Goal: Task Accomplishment & Management: Manage account settings

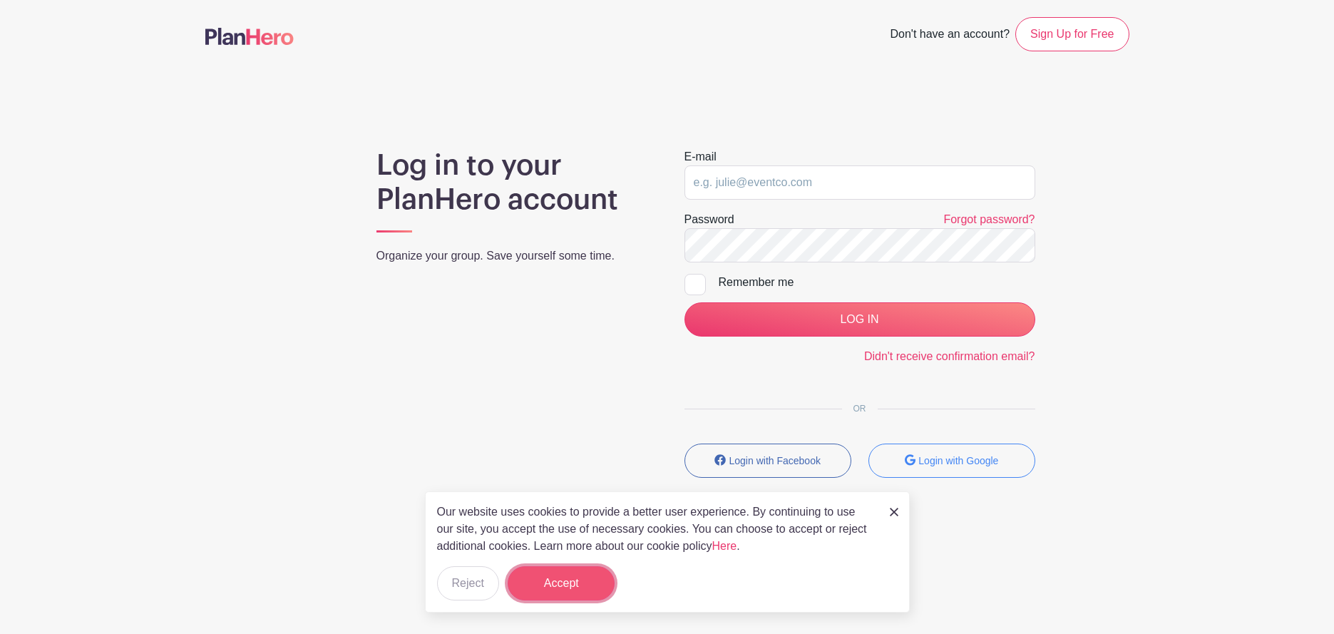
click at [538, 582] on button "Accept" at bounding box center [561, 583] width 107 height 34
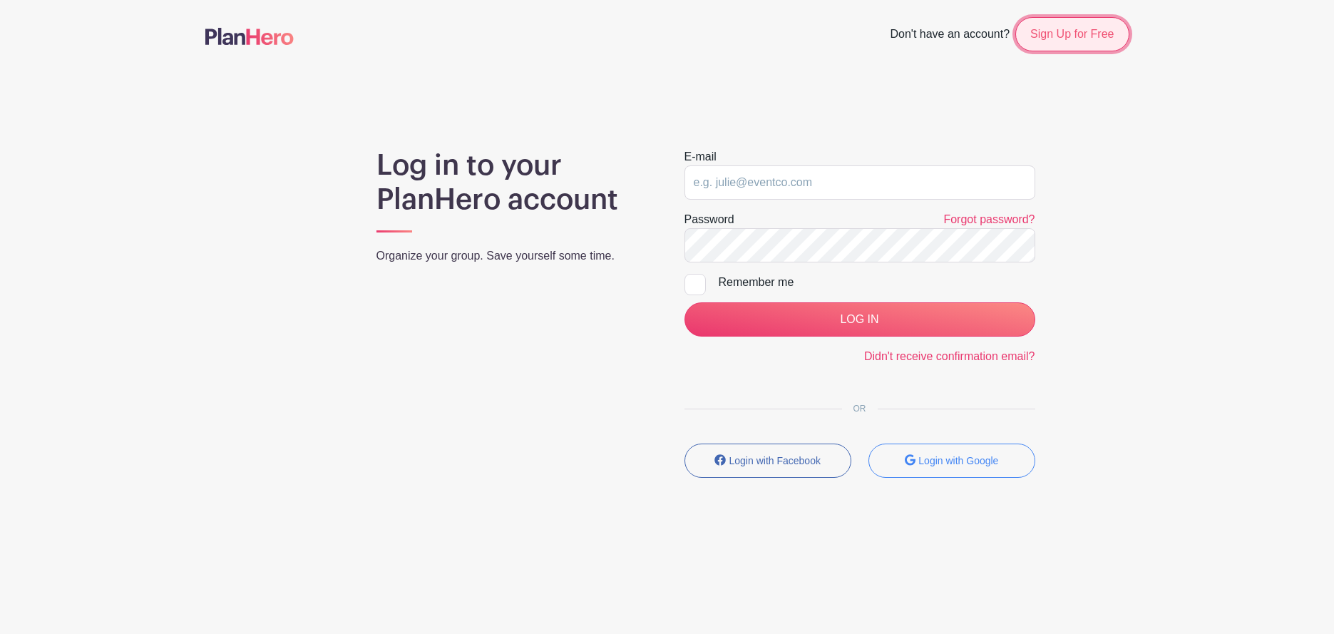
click at [1087, 34] on link "Sign Up for Free" at bounding box center [1072, 34] width 113 height 34
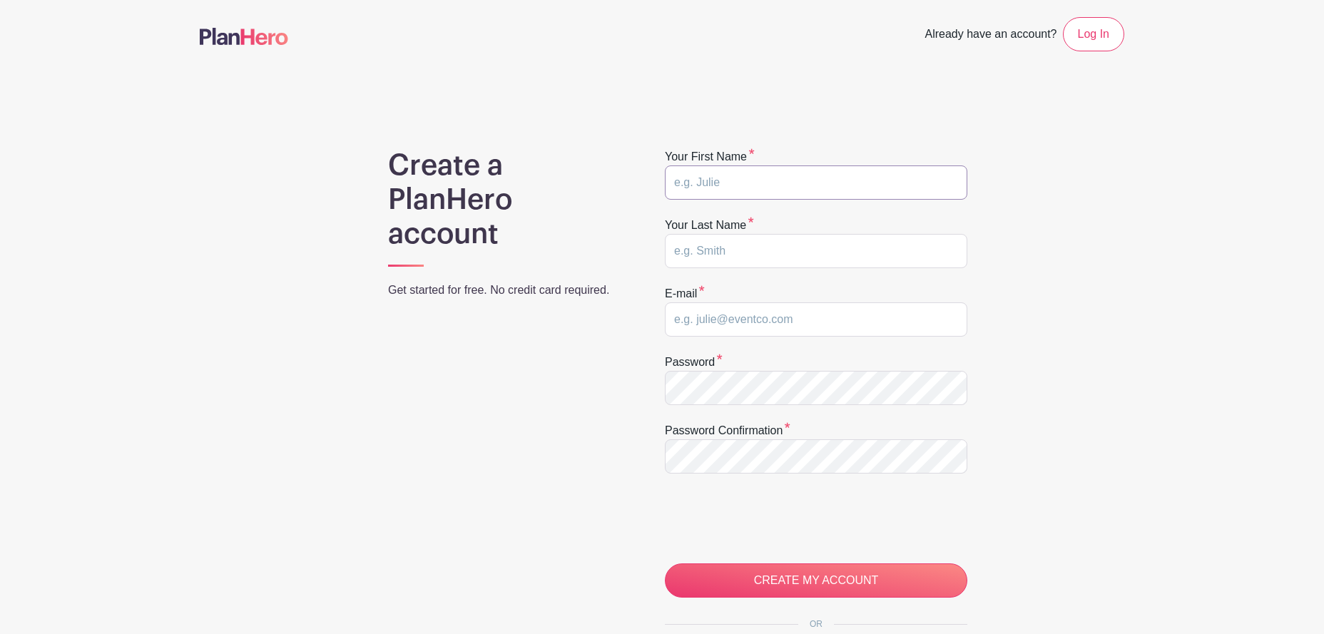
click at [714, 177] on input "text" at bounding box center [816, 182] width 302 height 34
type input "[PERSON_NAME]"
type input "[EMAIL_ADDRESS][DOMAIN_NAME]"
type input "[PERSON_NAME]"
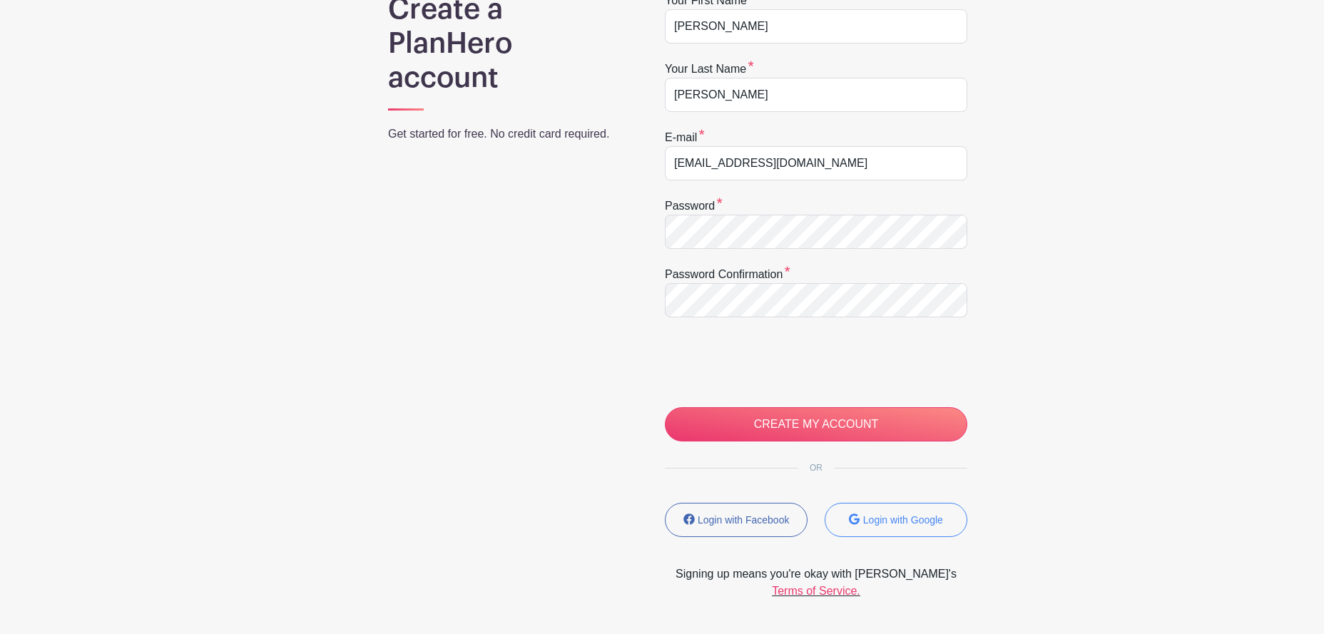
scroll to position [140, 0]
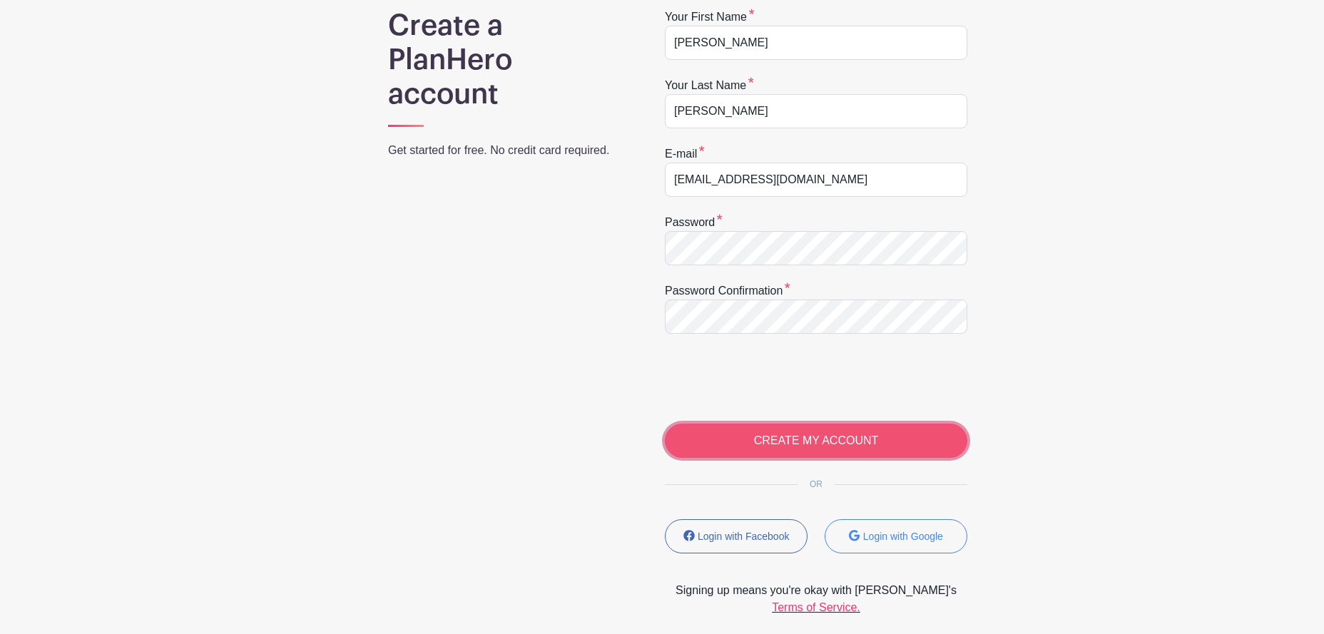
click at [810, 436] on input "CREATE MY ACCOUNT" at bounding box center [816, 441] width 302 height 34
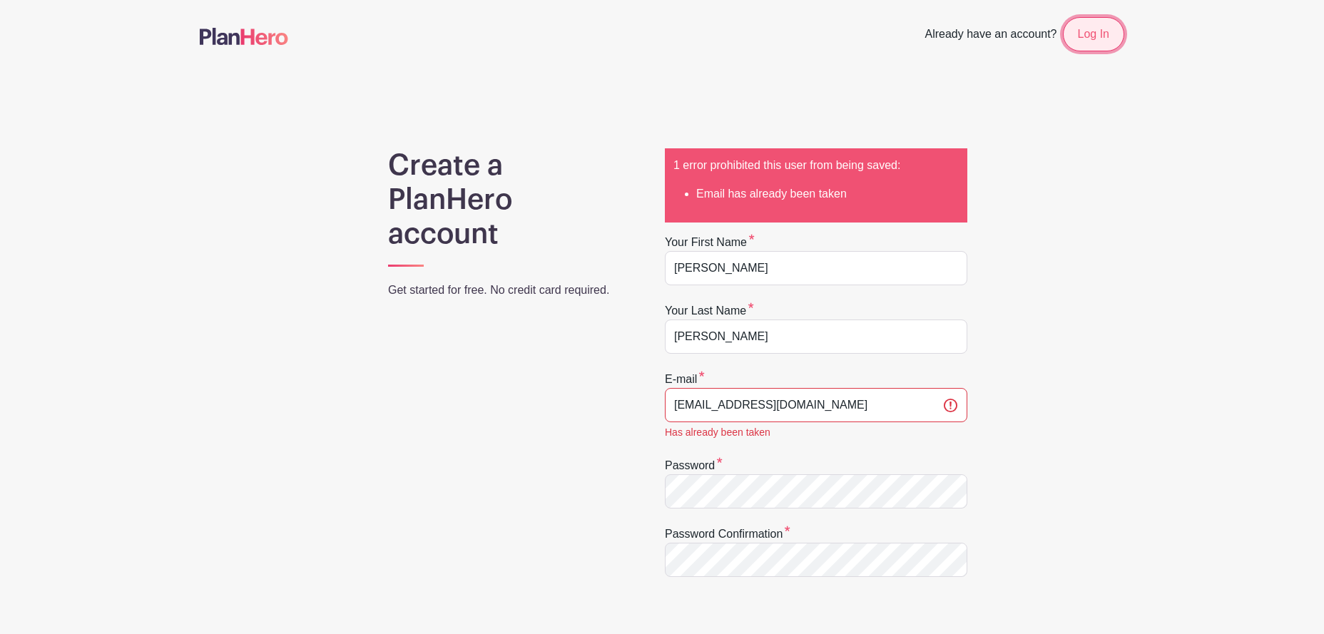
click at [1093, 30] on link "Log In" at bounding box center [1093, 34] width 61 height 34
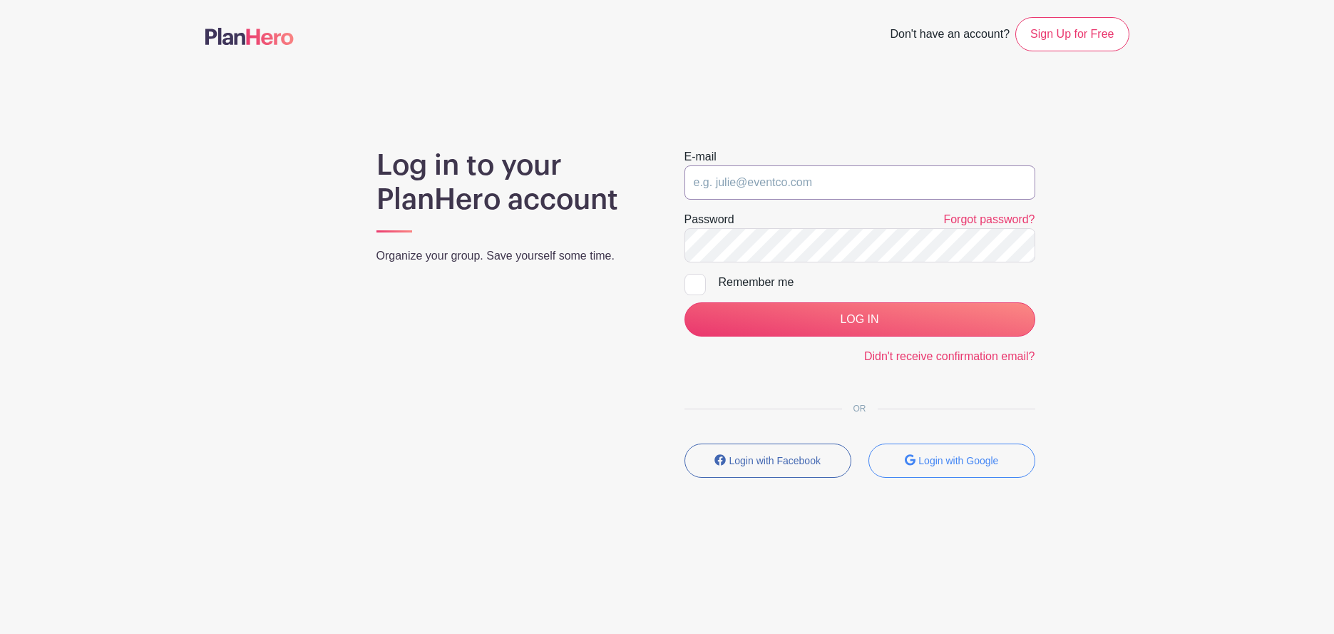
click at [767, 188] on input "email" at bounding box center [860, 182] width 351 height 34
type input "[EMAIL_ADDRESS][DOMAIN_NAME]"
click at [1002, 218] on link "Forgot password?" at bounding box center [989, 219] width 91 height 12
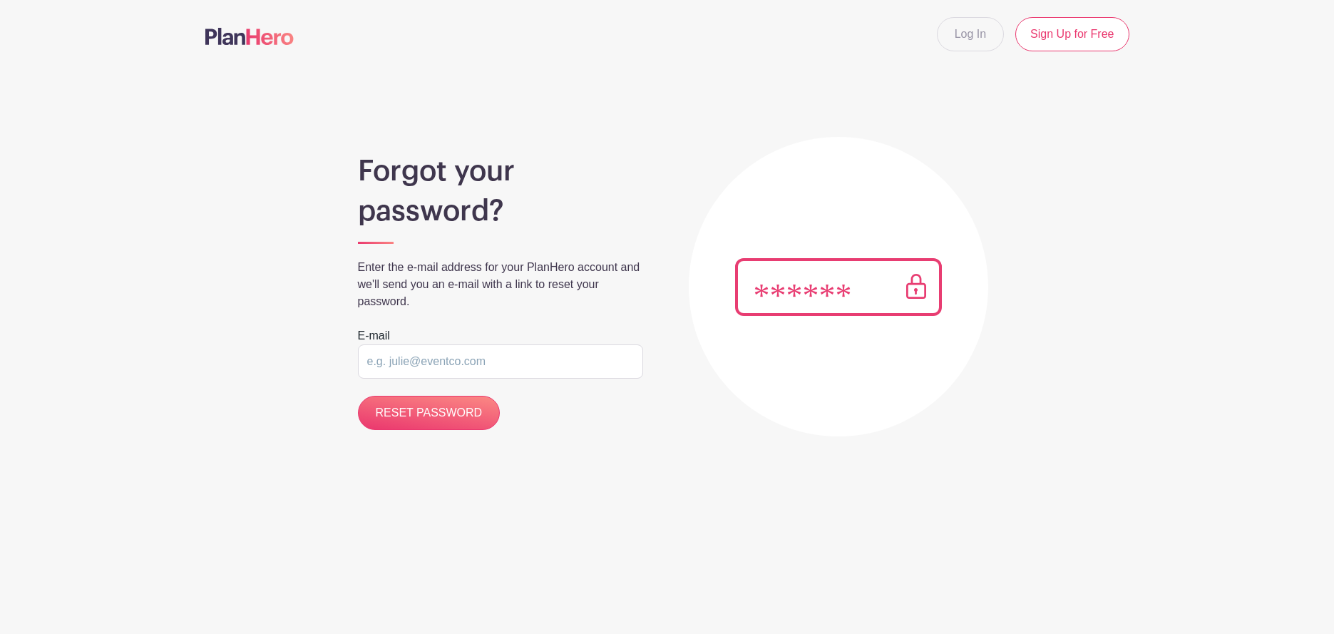
click at [382, 367] on input "email" at bounding box center [500, 361] width 285 height 34
type input "[EMAIL_ADDRESS][DOMAIN_NAME]"
click at [449, 412] on input "RESET PASSWORD" at bounding box center [429, 413] width 143 height 34
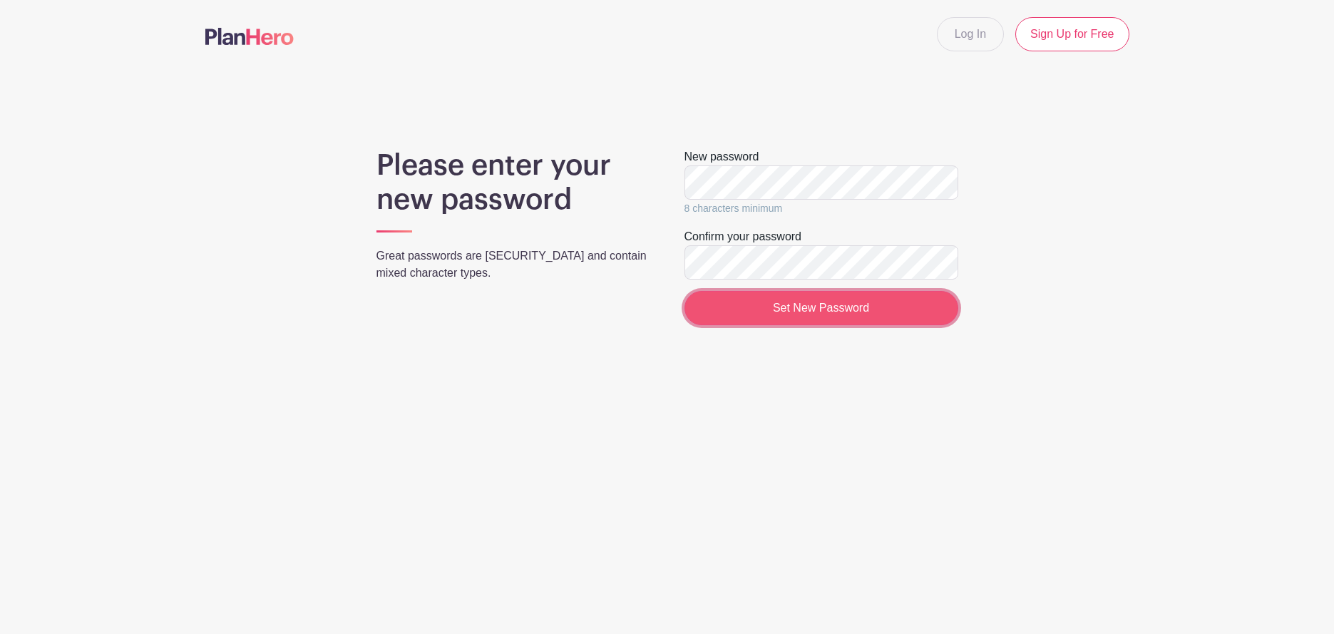
click at [819, 315] on input "Set New Password" at bounding box center [822, 308] width 274 height 34
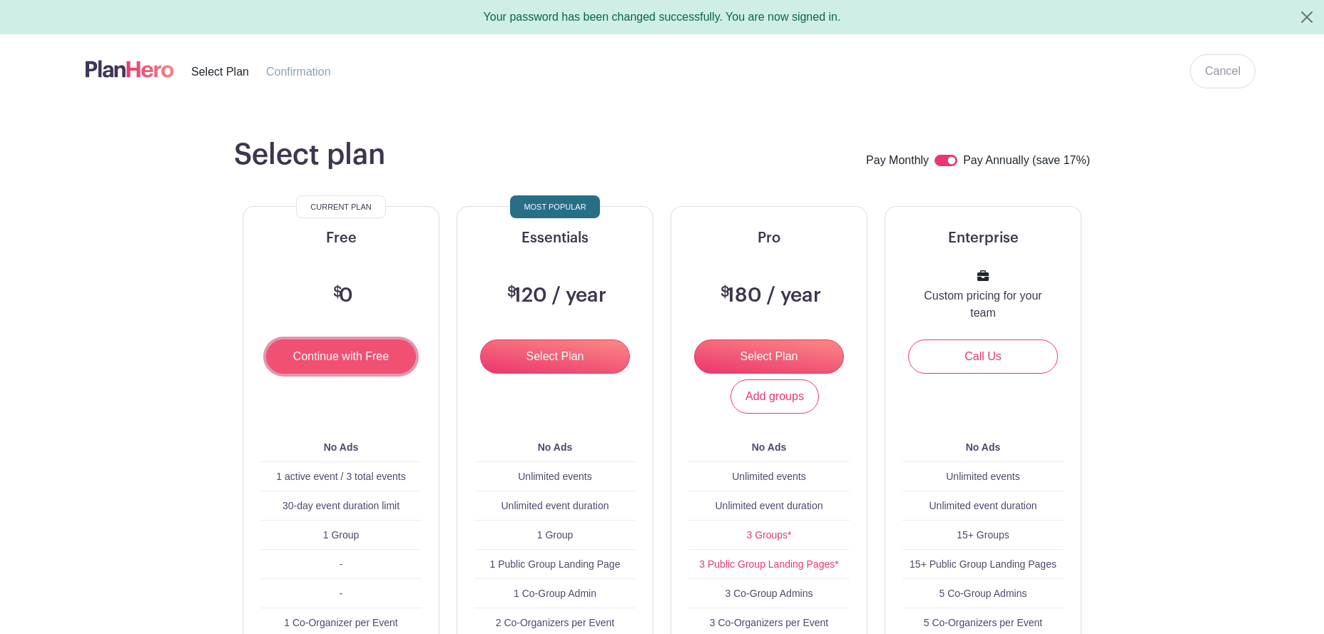
click at [312, 356] on input "Continue with Free" at bounding box center [341, 356] width 150 height 34
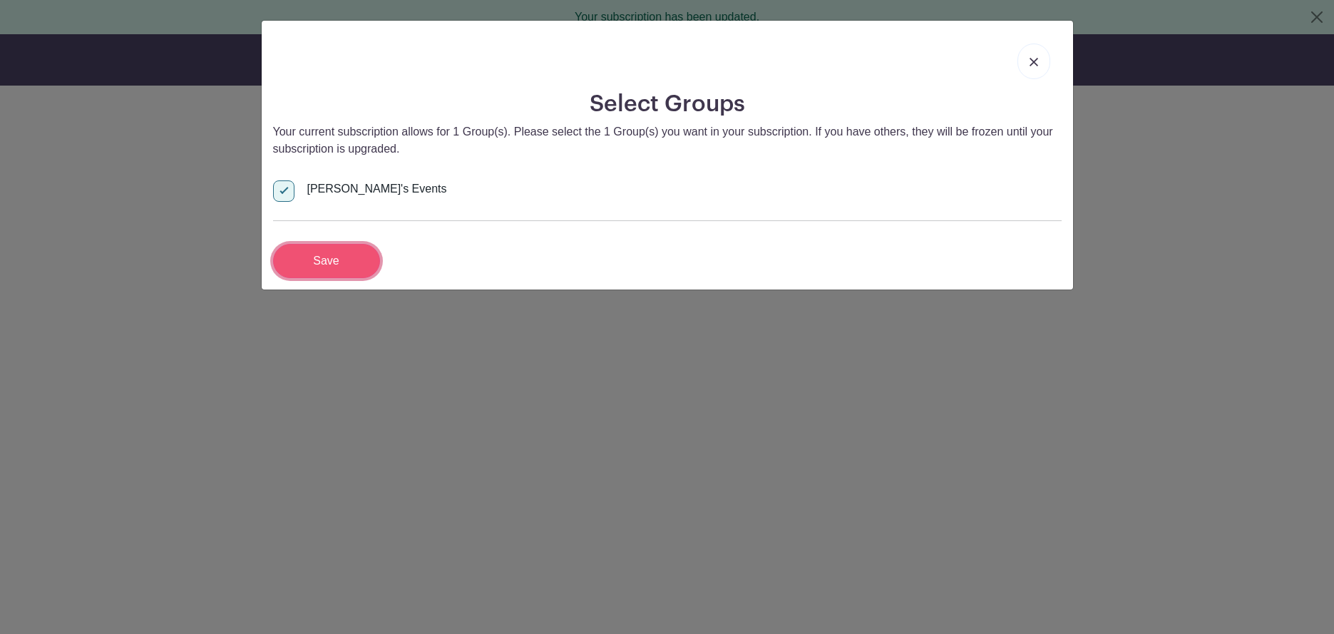
click at [339, 264] on input "Save" at bounding box center [326, 261] width 107 height 34
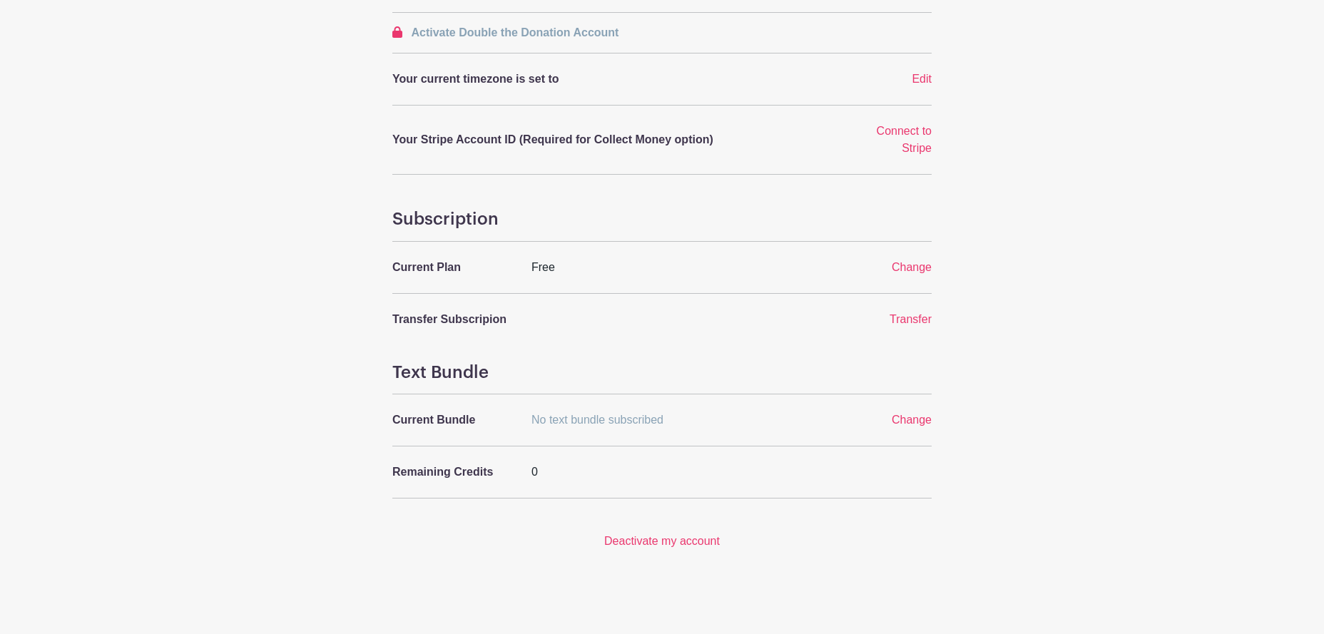
scroll to position [434, 0]
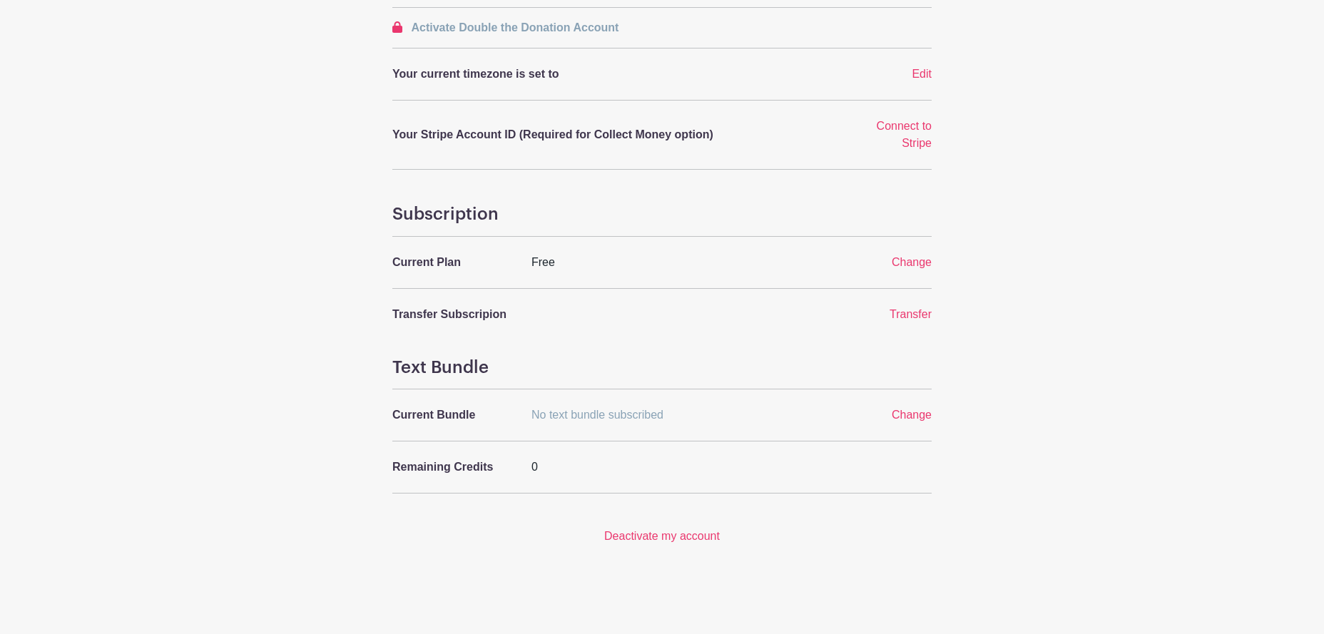
click at [522, 297] on div "My Account Photo Replace Name Paul Dobbratz Edit E-mail dobbie@charter.net Chan…" at bounding box center [661, 115] width 539 height 859
click at [921, 73] on span "Edit" at bounding box center [921, 74] width 20 height 12
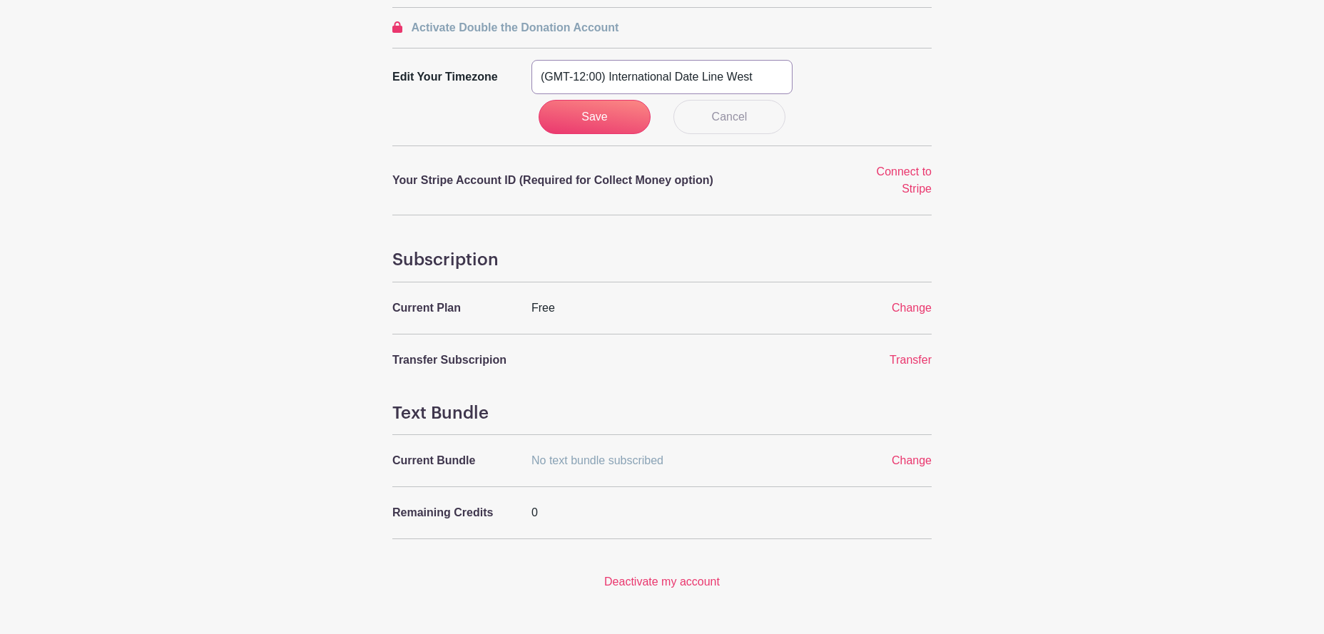
click at [731, 82] on select "(GMT-12:00) International Date Line West (GMT-11:00) American Samoa (GMT-11:00)…" at bounding box center [661, 77] width 261 height 34
select select "Central Time (US & Canada)"
click at [531, 60] on select "(GMT-12:00) International Date Line West (GMT-11:00) American Samoa (GMT-11:00)…" at bounding box center [661, 77] width 261 height 34
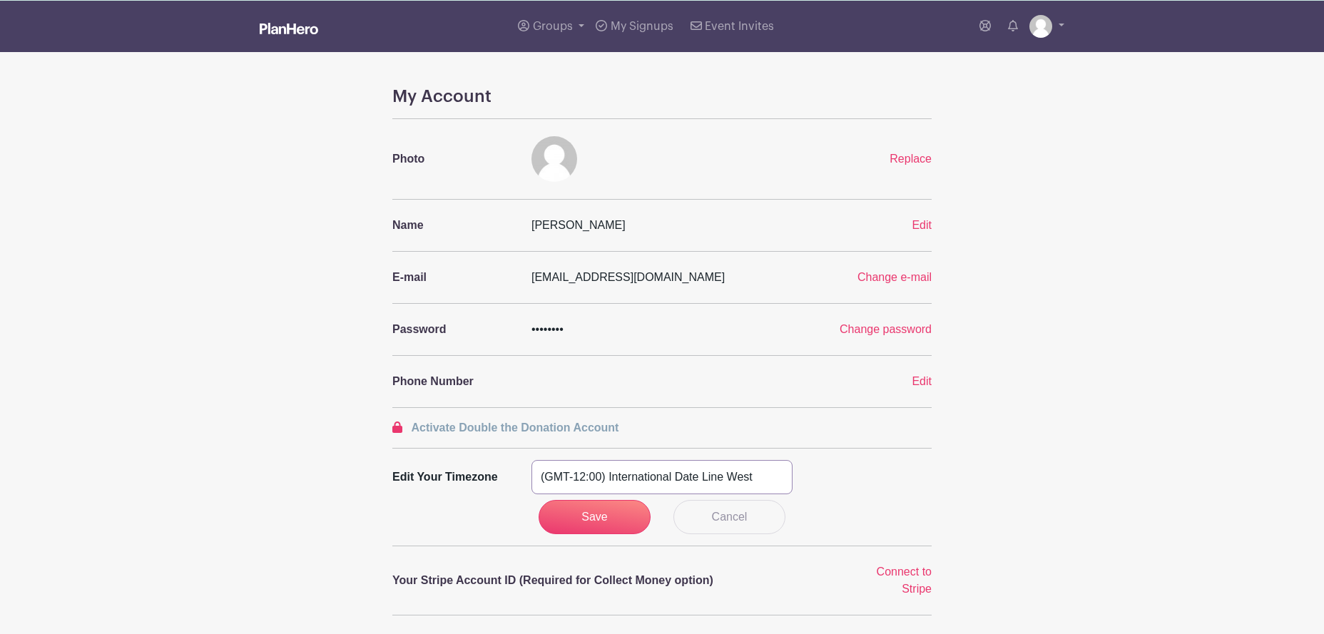
scroll to position [0, 0]
